Goal: Book appointment/travel/reservation

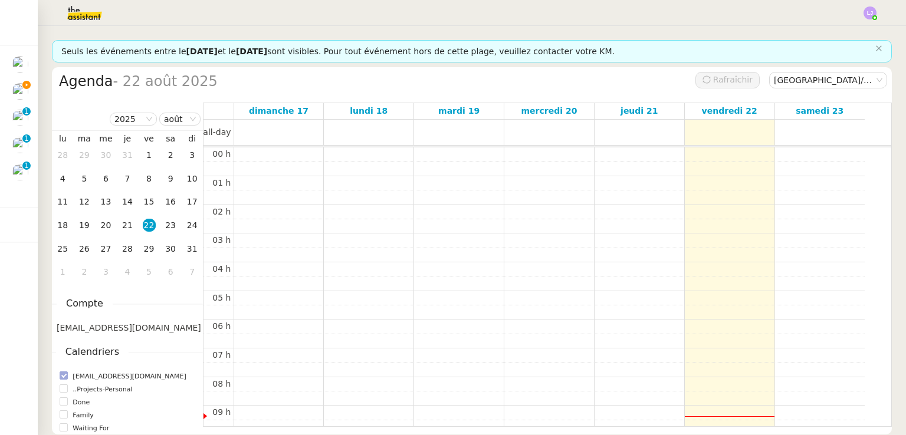
scroll to position [172, 0]
click at [61, 241] on td "25" at bounding box center [63, 250] width 22 height 24
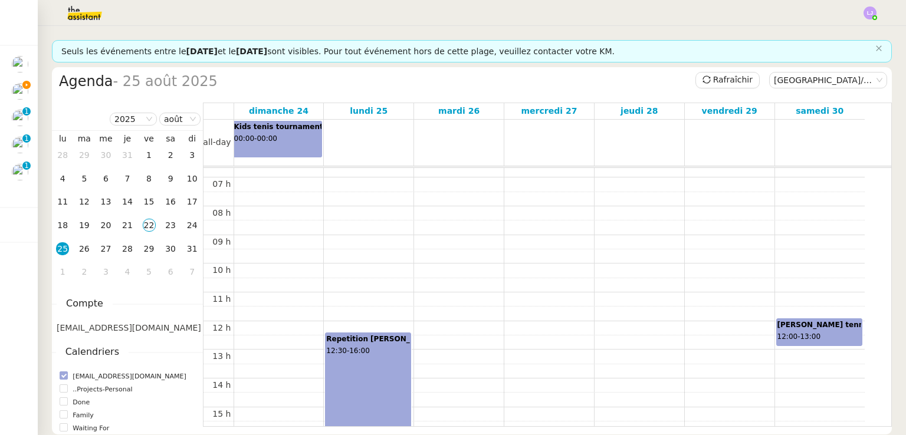
scroll to position [175, 0]
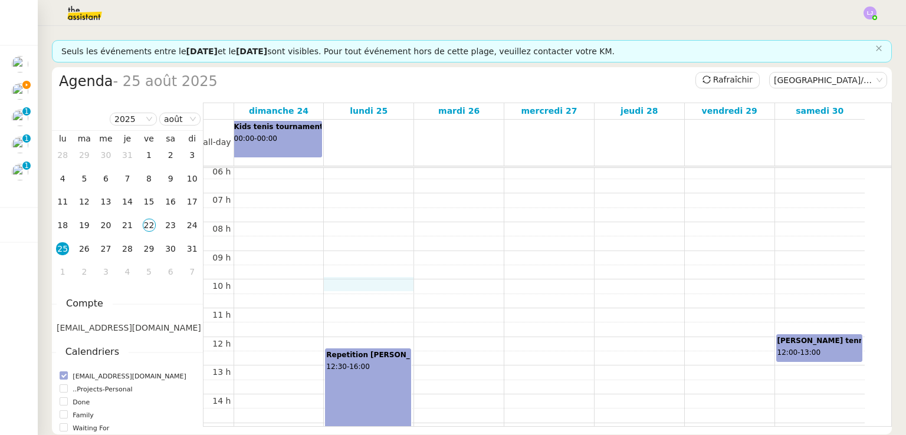
click at [337, 284] on div "00 h 01 h 02 h 03 h 04 h 05 h 06 h 07 h 08 h 09 h 10 h 11 h 12 h 13 h 14 h 15 h…" at bounding box center [533, 337] width 661 height 688
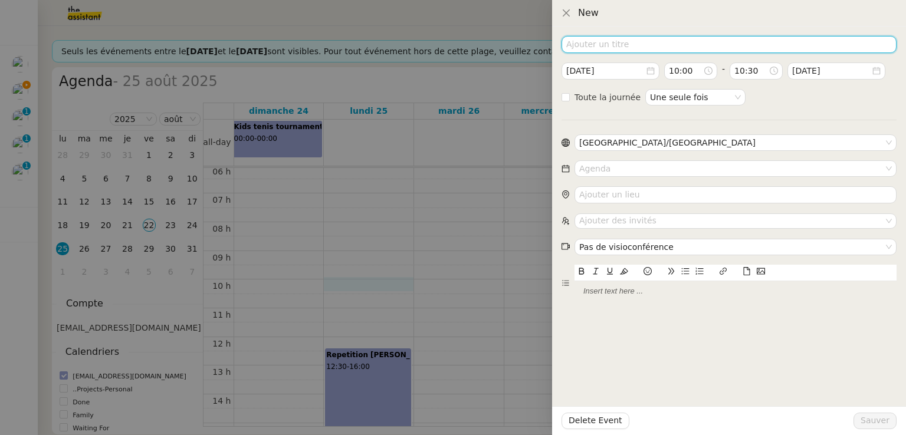
click at [632, 40] on input at bounding box center [728, 44] width 335 height 17
type input "[PERSON_NAME]"
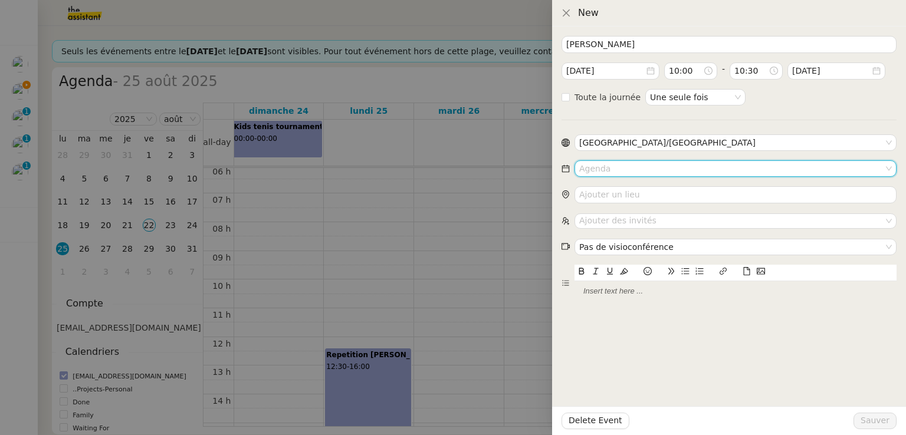
click at [626, 165] on input at bounding box center [731, 168] width 304 height 15
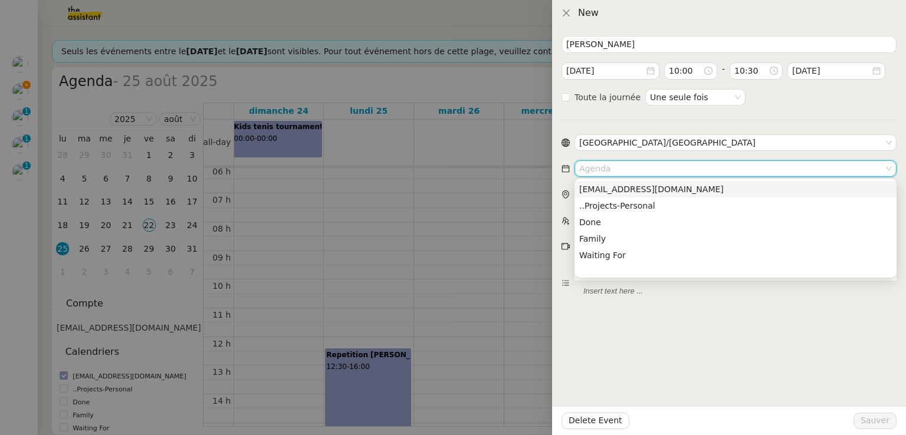
click at [676, 189] on div "[EMAIL_ADDRESS][DOMAIN_NAME]" at bounding box center [735, 189] width 313 height 11
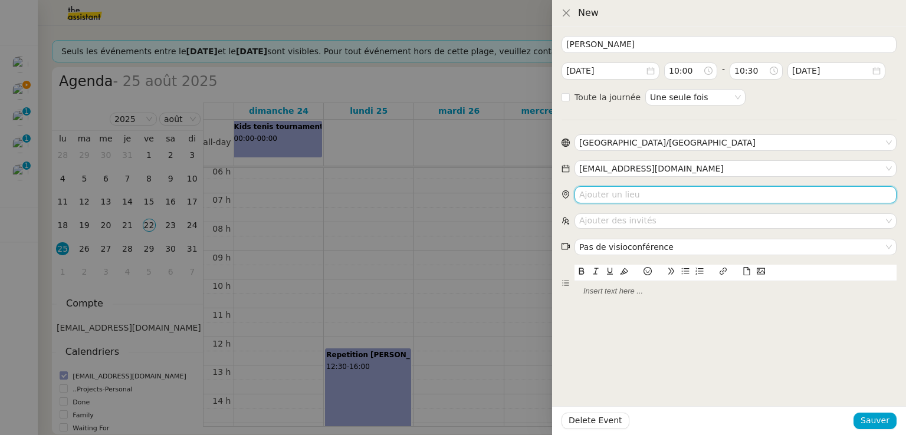
click at [636, 194] on input "search" at bounding box center [735, 194] width 322 height 17
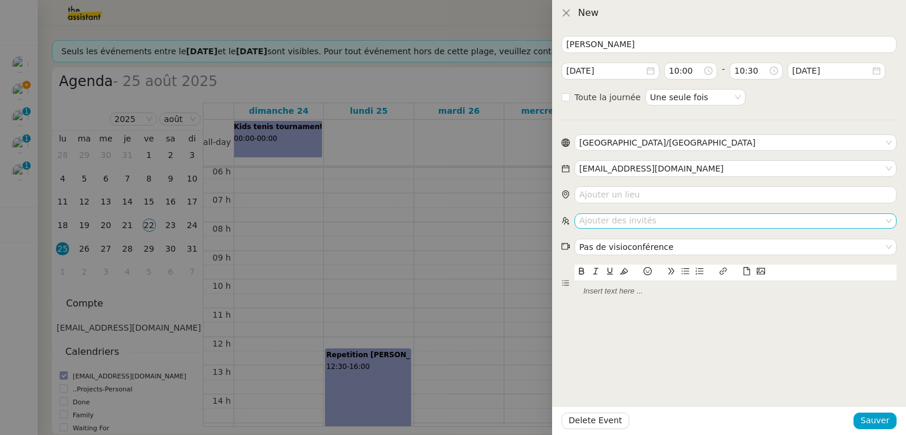
click at [633, 216] on nz-select-top-control "Ajouter des invités" at bounding box center [735, 220] width 322 height 15
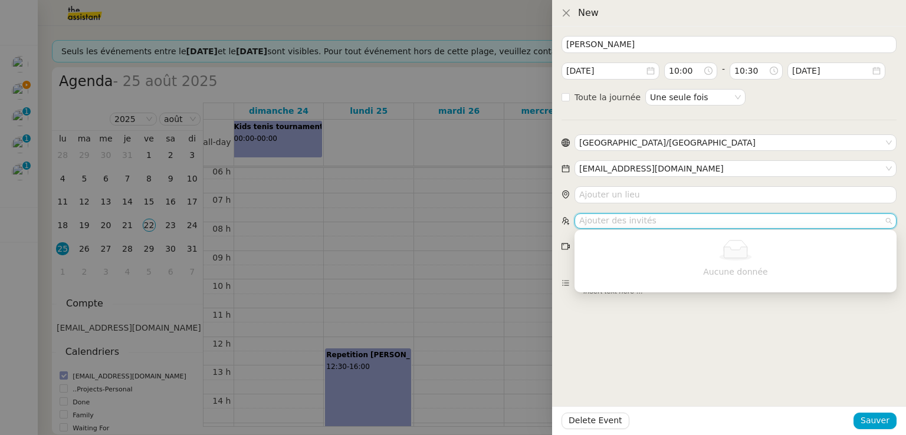
paste input "[PERSON_NAME][EMAIL_ADDRESS][DOMAIN_NAME]"
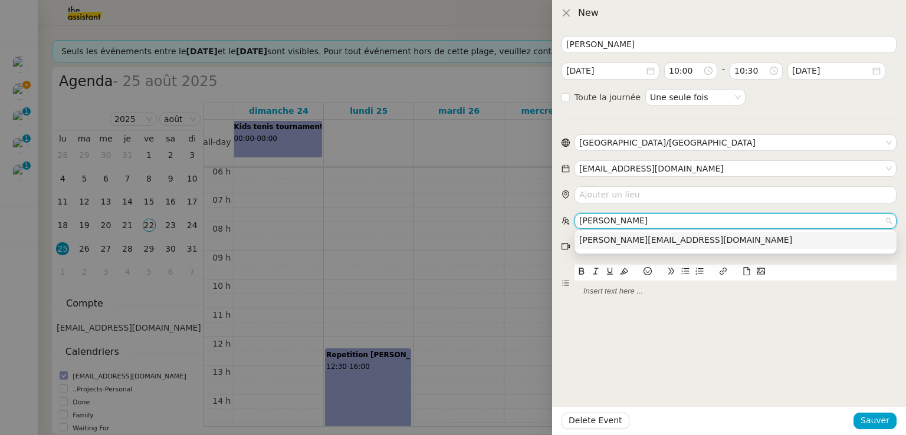
type input "[PERSON_NAME][EMAIL_ADDRESS][DOMAIN_NAME]"
click at [643, 237] on span "[PERSON_NAME][EMAIL_ADDRESS][DOMAIN_NAME]" at bounding box center [685, 239] width 213 height 9
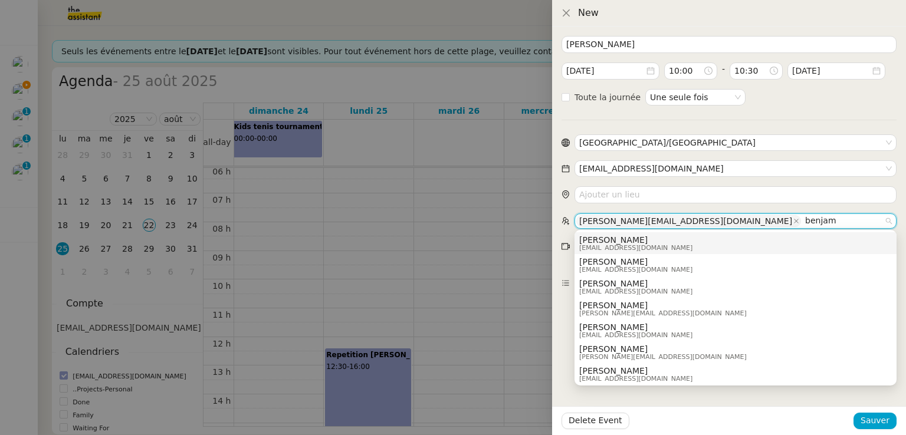
type input "benjaml"
click at [672, 242] on div "[PERSON_NAME] [EMAIL_ADDRESS][DOMAIN_NAME]" at bounding box center [735, 243] width 313 height 16
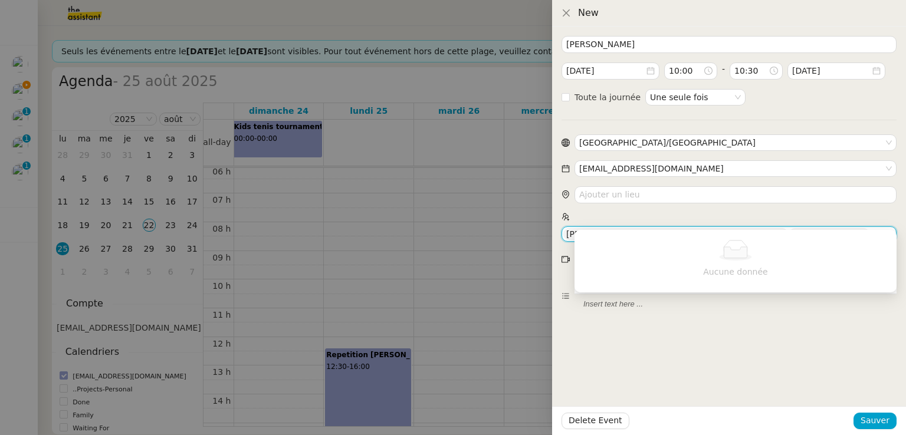
click at [717, 335] on div "[PERSON_NAME] [DATE] 10:00 - 10:30 [DATE] Toute la journée Une seule fois Europ…" at bounding box center [729, 231] width 354 height 409
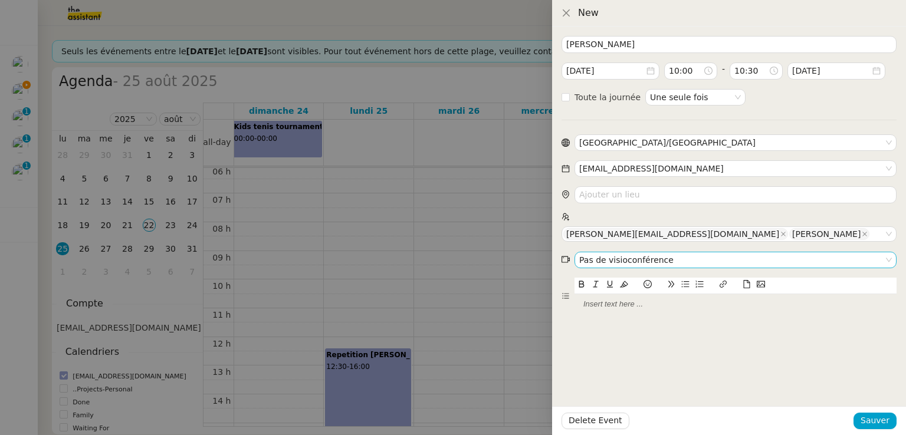
click at [639, 252] on nz-select-item "Pas de visioconférence" at bounding box center [735, 259] width 313 height 15
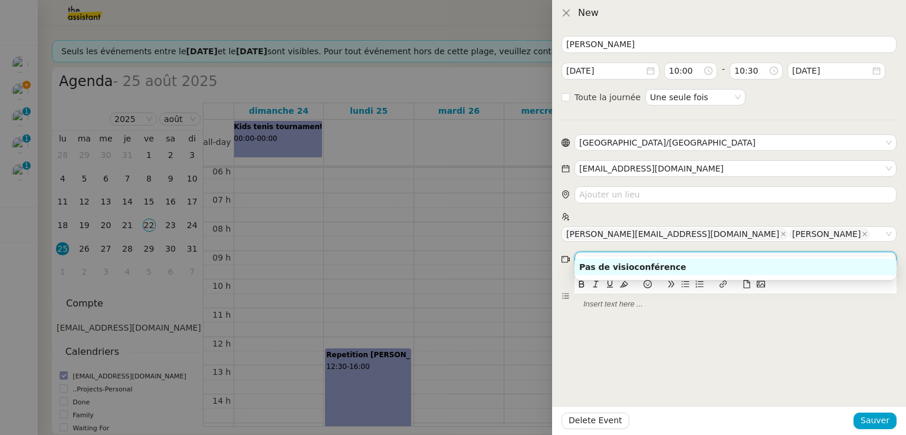
click at [629, 299] on div at bounding box center [735, 304] width 322 height 20
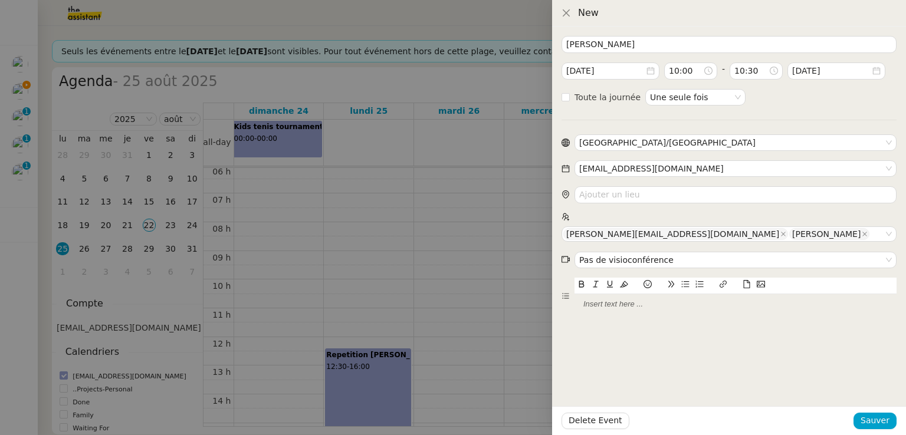
scroll to position [0, 0]
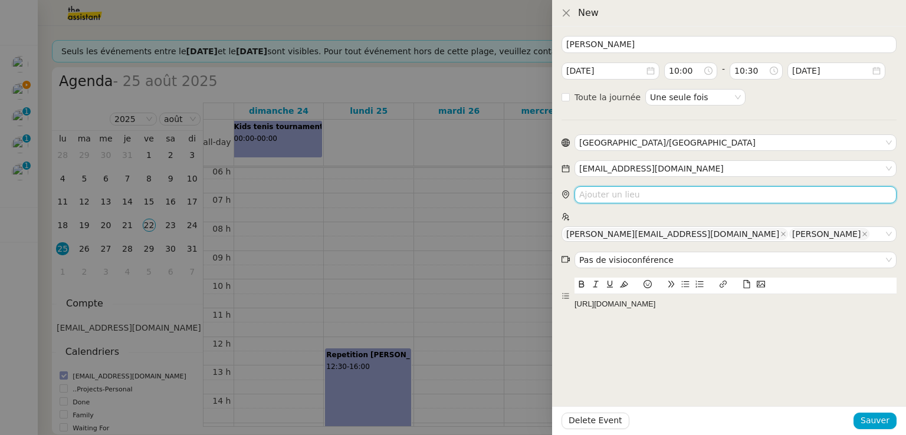
click at [639, 199] on input "search" at bounding box center [735, 194] width 322 height 17
paste input "[URL][DOMAIN_NAME]"
type input "[URL][DOMAIN_NAME]"
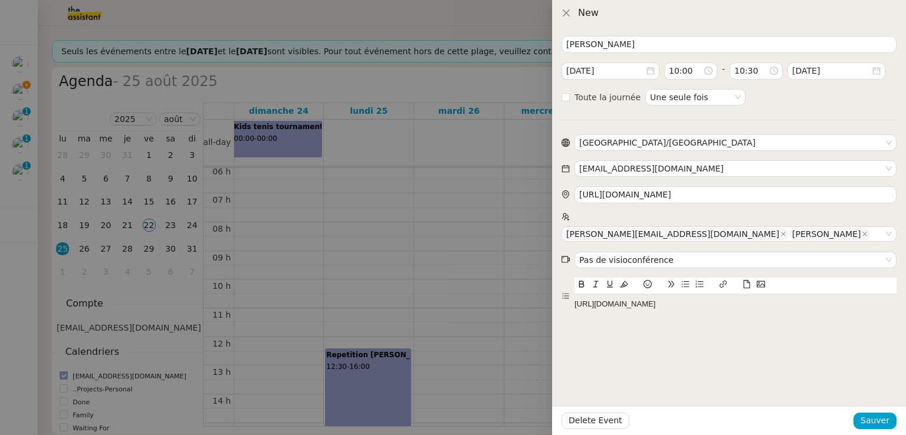
click at [735, 303] on div "[PERSON_NAME] [DATE] 10:00 - 10:30 [DATE] Toute la journée Une seule fois Europ…" at bounding box center [729, 231] width 354 height 409
click at [708, 299] on div "[URL][DOMAIN_NAME]" at bounding box center [735, 304] width 322 height 11
click at [880, 423] on span "Sauver" at bounding box center [874, 421] width 29 height 14
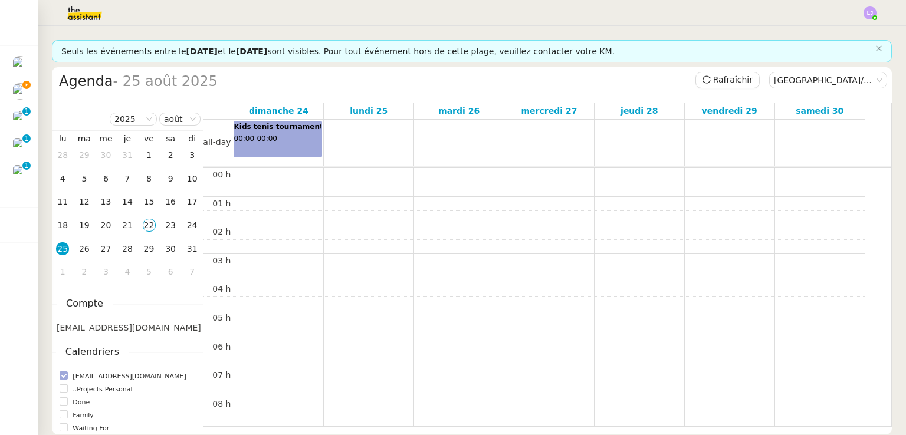
scroll to position [236, 0]
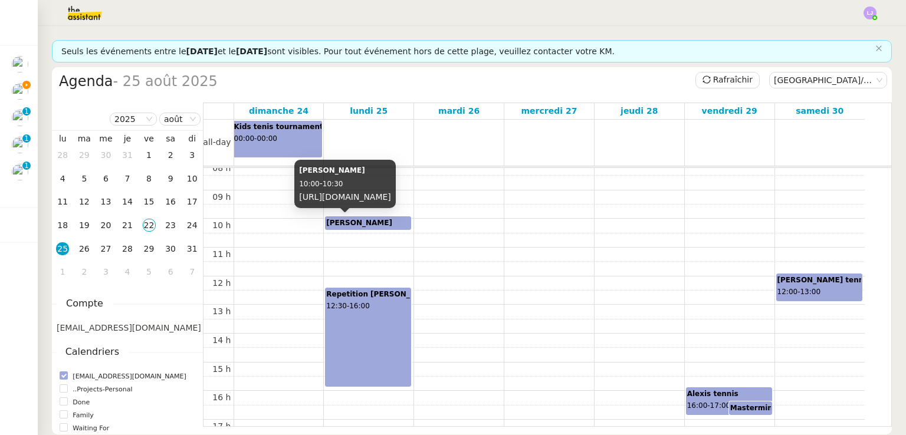
click at [353, 226] on b "[PERSON_NAME]" at bounding box center [359, 223] width 66 height 8
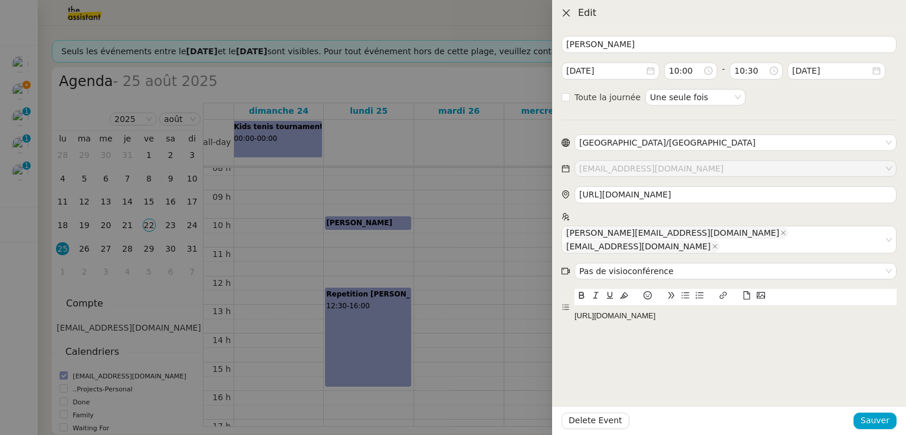
click at [564, 12] on icon "Close" at bounding box center [566, 12] width 7 height 7
